Goal: Task Accomplishment & Management: Manage account settings

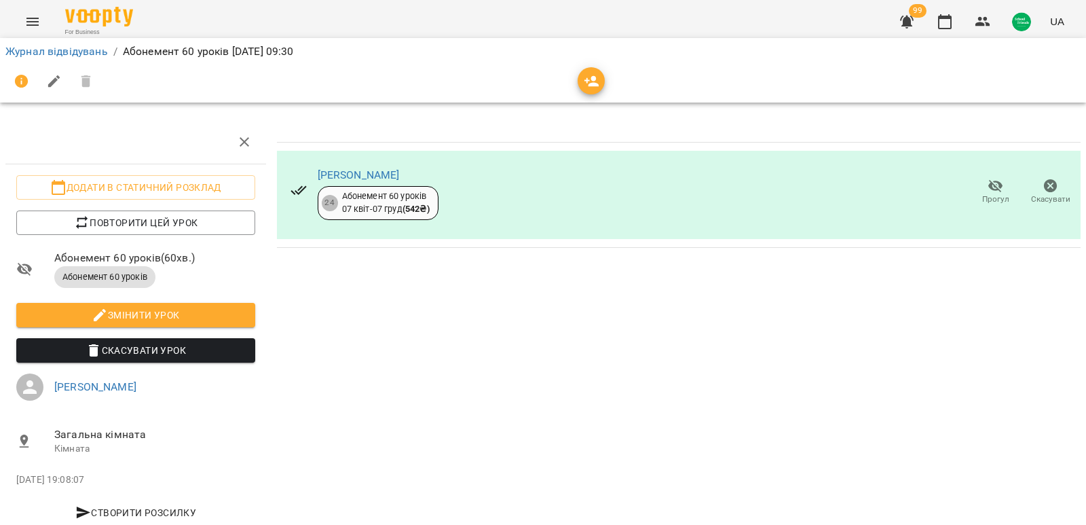
click at [33, 27] on icon "Menu" at bounding box center [32, 22] width 16 height 16
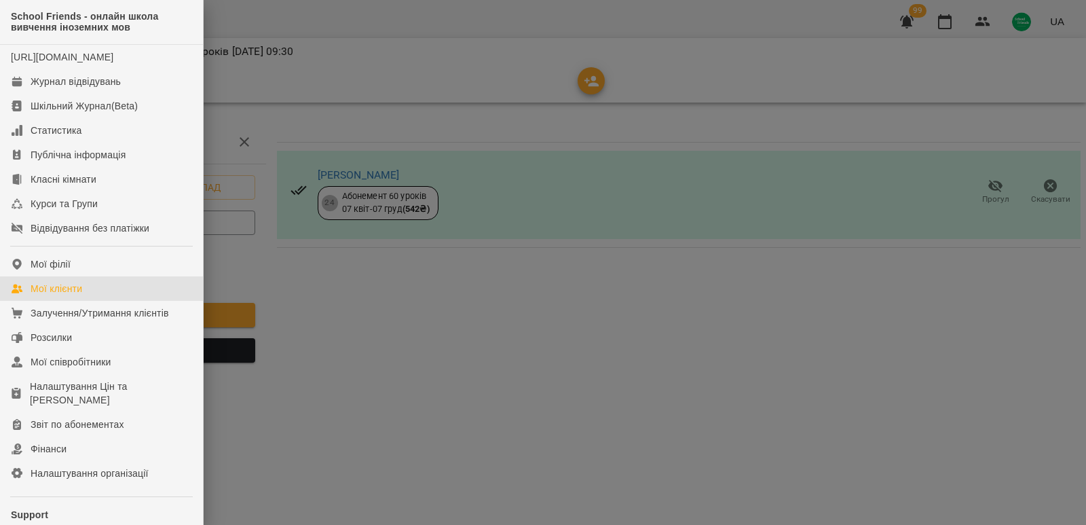
click at [95, 301] on link "Мої клієнти" at bounding box center [101, 288] width 203 height 24
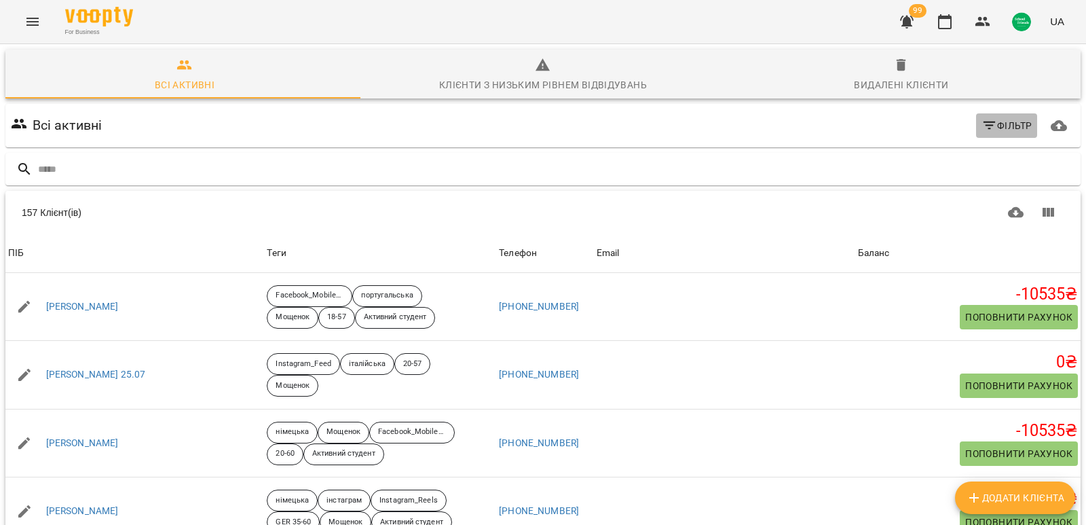
click at [994, 131] on span "Фільтр" at bounding box center [1007, 125] width 51 height 16
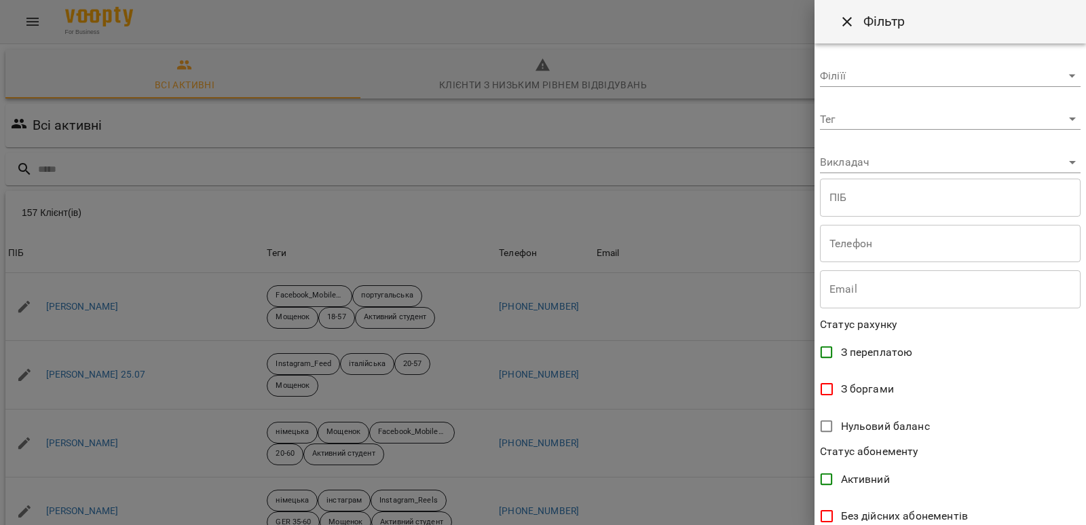
click at [865, 164] on body "For Business 99 UA Всі активні Клієнти з низьким рівнем відвідувань Видалені кл…" at bounding box center [543, 353] width 1086 height 707
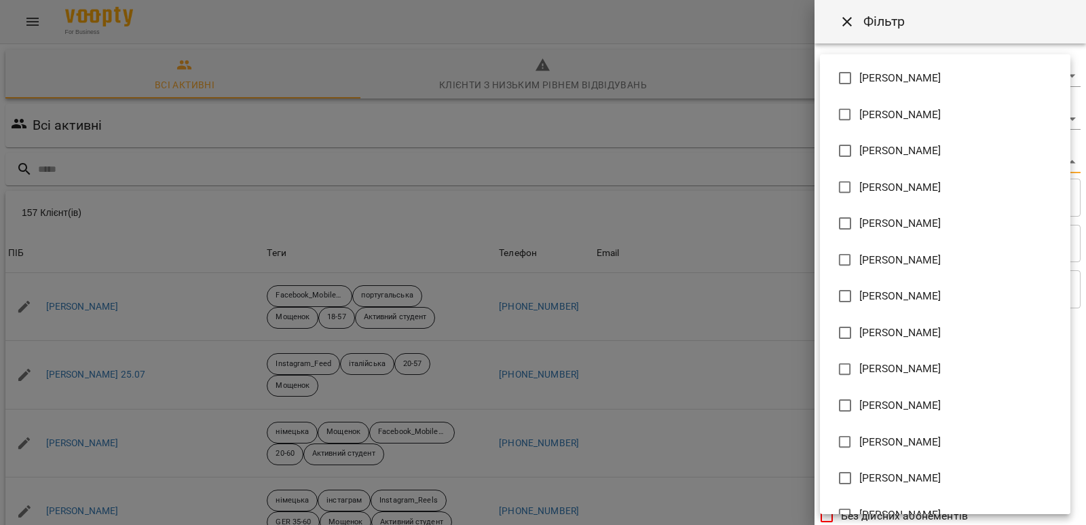
type input "**********"
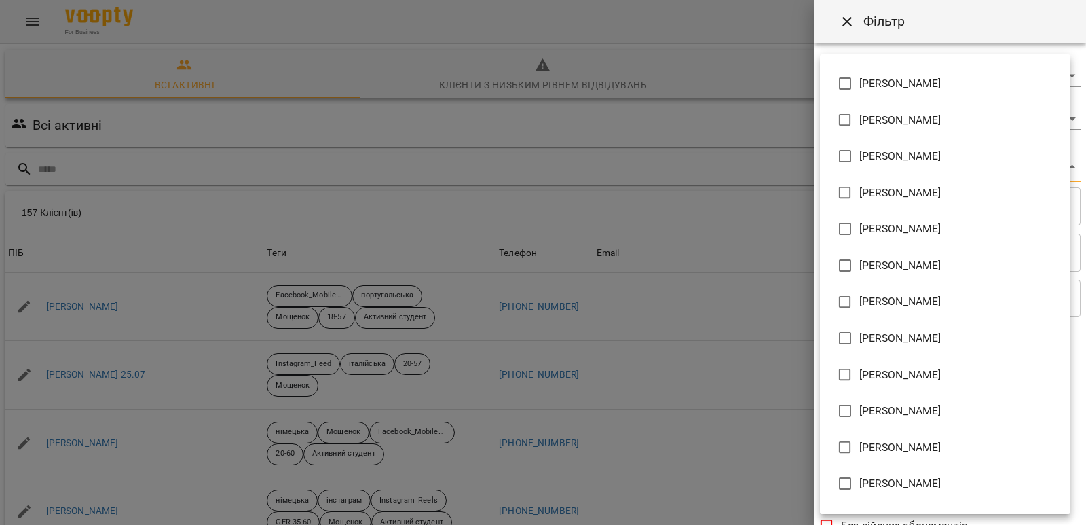
scroll to position [787, 0]
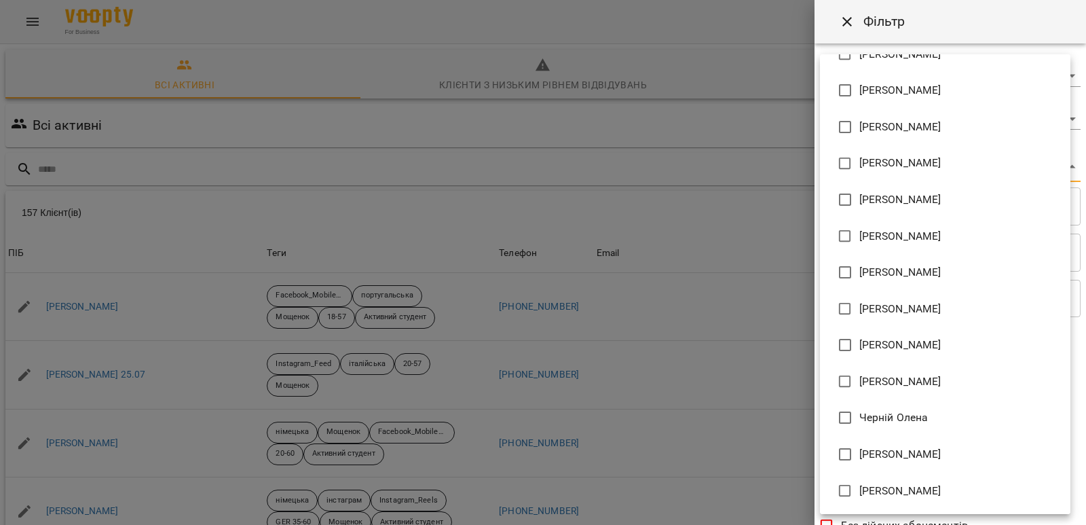
drag, startPoint x: 1085, startPoint y: 373, endPoint x: 1082, endPoint y: 511, distance: 138.5
click at [1085, 516] on div at bounding box center [543, 262] width 1086 height 525
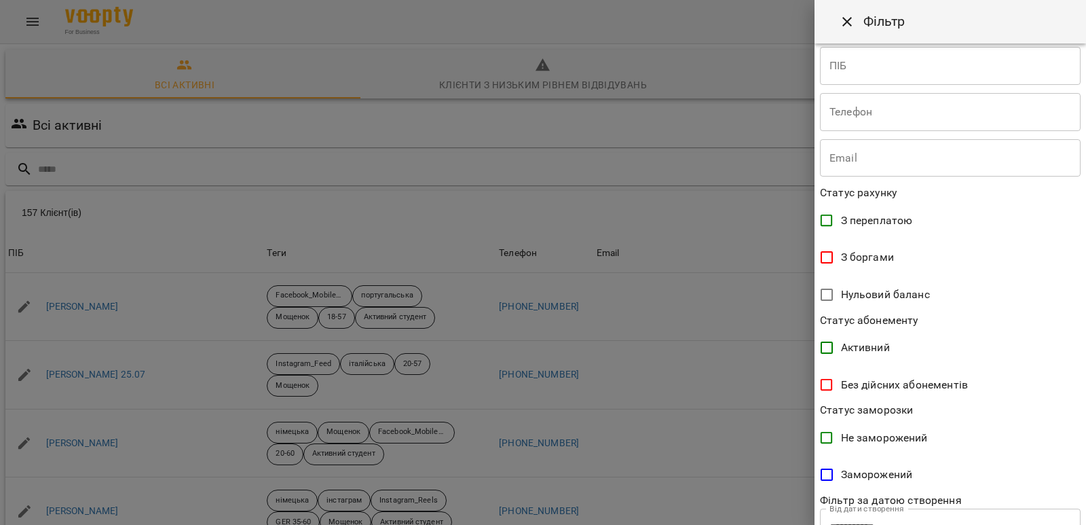
scroll to position [240, 0]
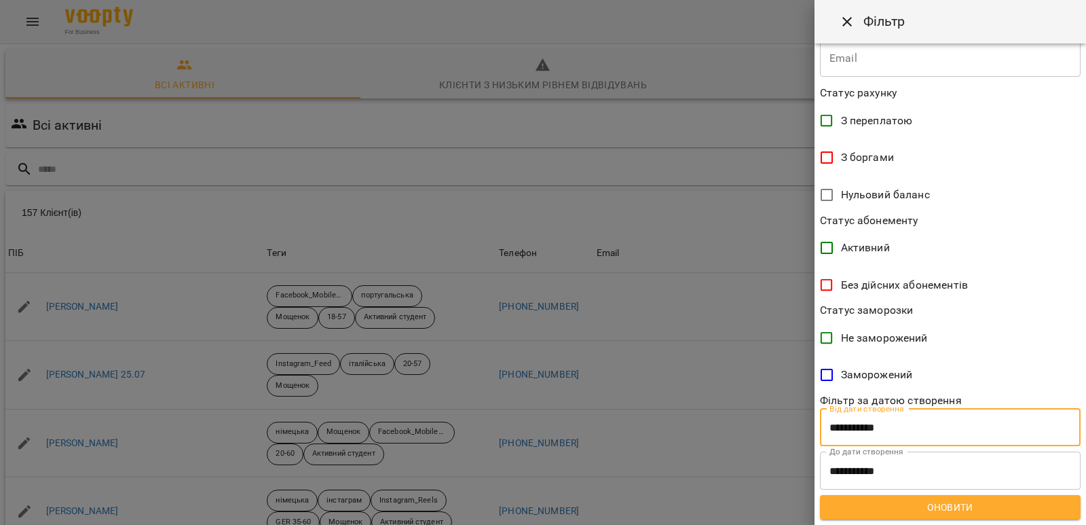
click at [886, 435] on input "**********" at bounding box center [950, 428] width 261 height 38
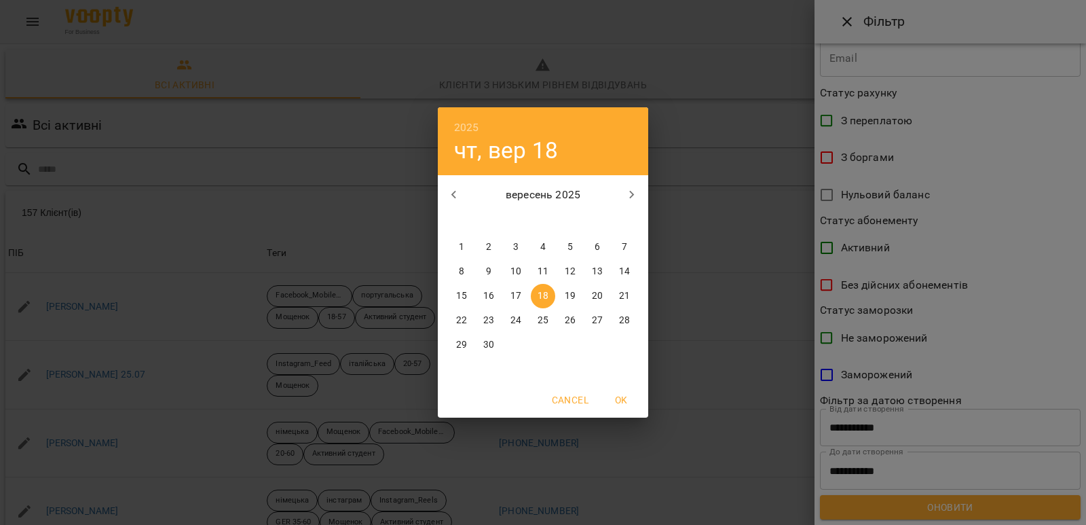
click at [447, 191] on icon "button" at bounding box center [454, 195] width 16 height 16
click at [446, 192] on icon "button" at bounding box center [454, 195] width 16 height 16
click at [489, 248] on p "1" at bounding box center [488, 247] width 5 height 14
click at [627, 404] on span "OK" at bounding box center [621, 400] width 33 height 16
type input "**********"
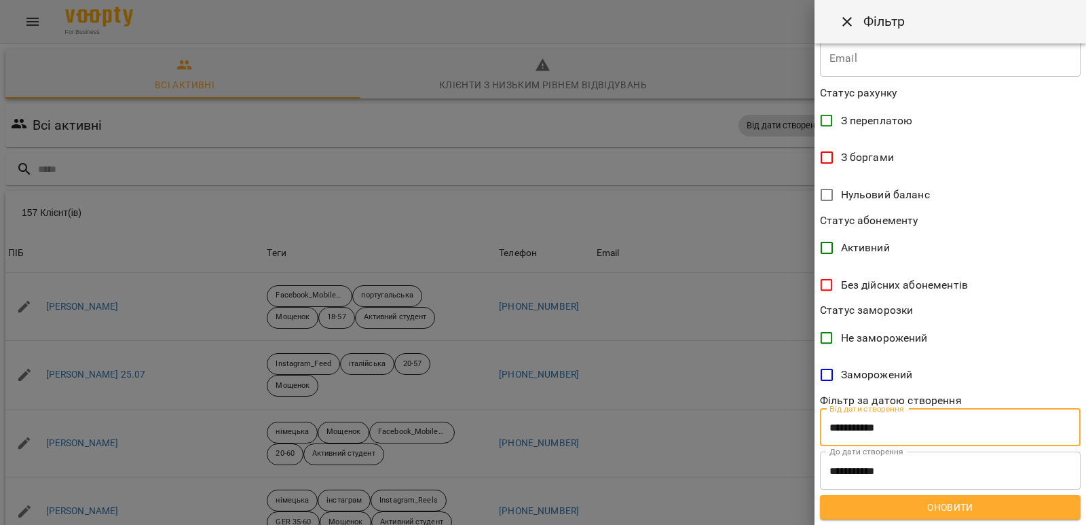
click at [872, 504] on span "Оновити" at bounding box center [950, 507] width 239 height 16
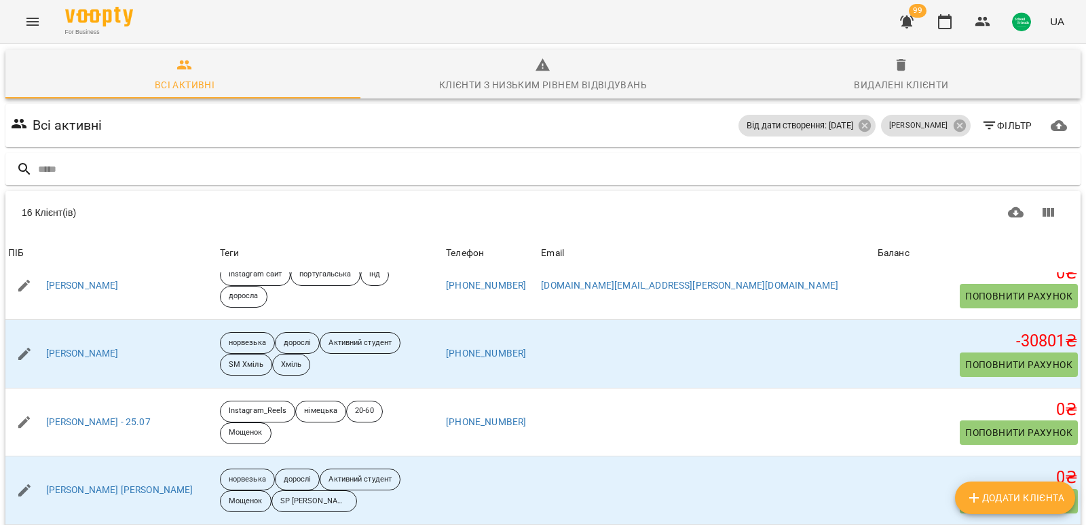
scroll to position [791, 0]
